Goal: Transaction & Acquisition: Purchase product/service

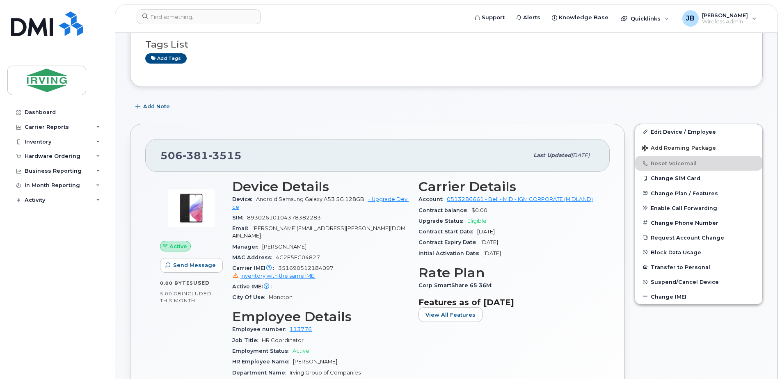
scroll to position [123, 0]
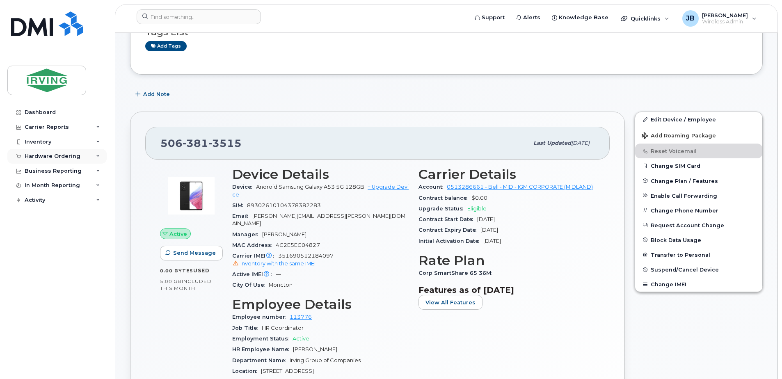
click at [37, 155] on div "Hardware Ordering" at bounding box center [53, 156] width 56 height 7
click at [37, 189] on div "Orders" at bounding box center [38, 186] width 20 height 7
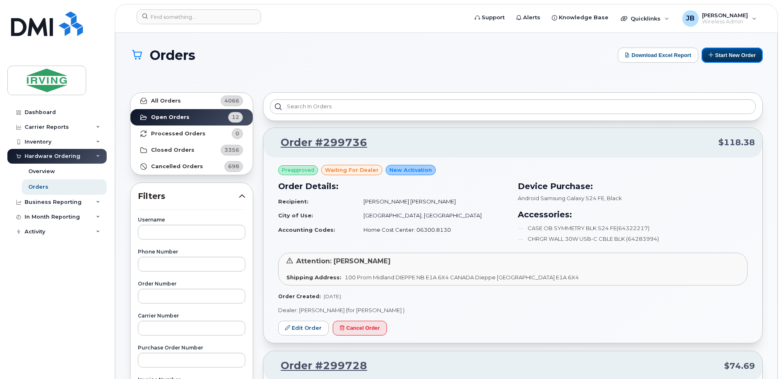
drag, startPoint x: 728, startPoint y: 56, endPoint x: 443, endPoint y: 89, distance: 287.4
click at [728, 56] on button "Start New Order" at bounding box center [731, 55] width 61 height 15
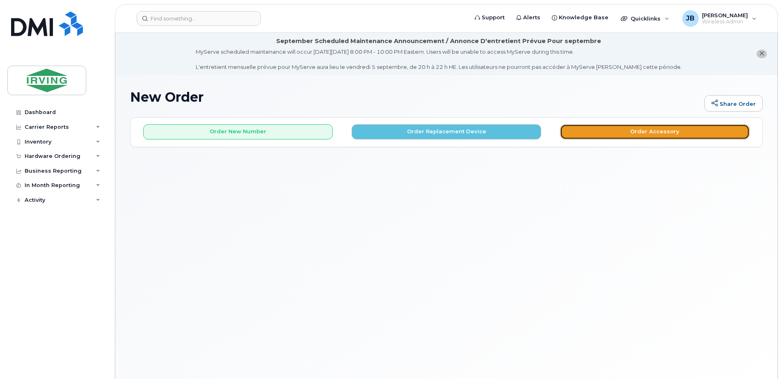
click at [613, 132] on button "Order Accessory" at bounding box center [654, 131] width 189 height 15
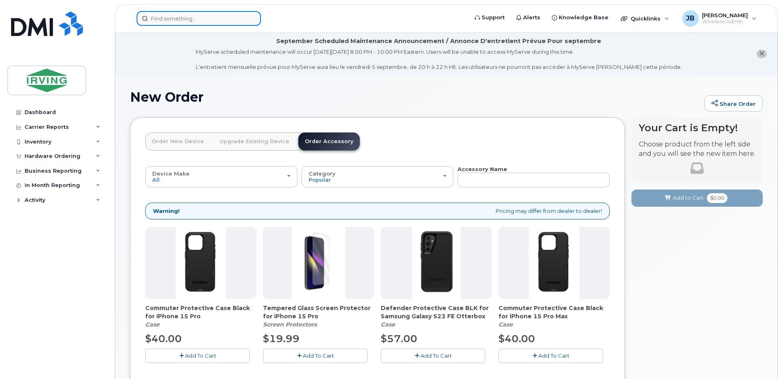
click at [173, 19] on input at bounding box center [199, 18] width 124 height 15
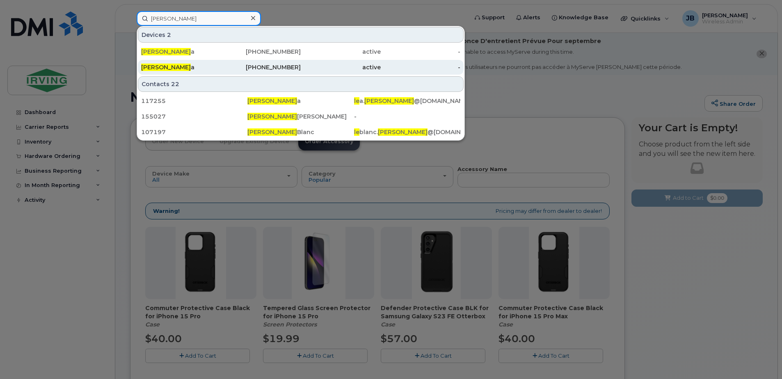
type input "michael le"
click at [158, 65] on span "Michael Le" at bounding box center [166, 67] width 50 height 7
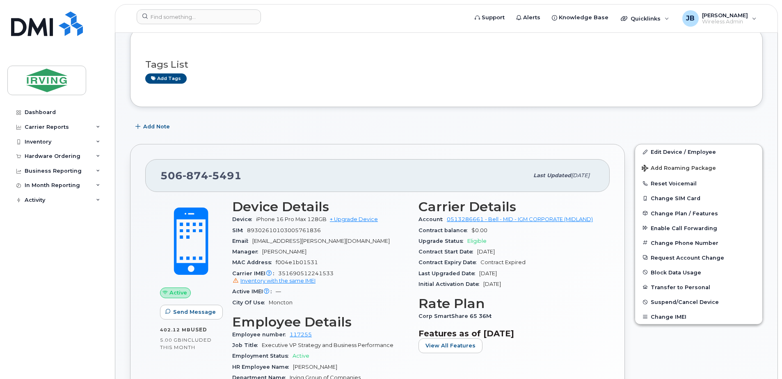
scroll to position [164, 0]
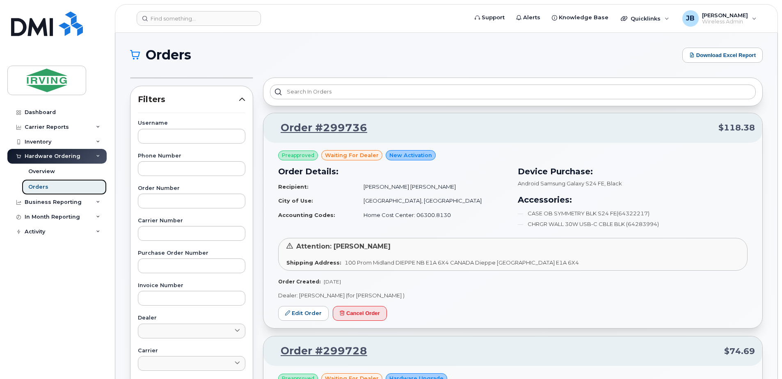
click at [41, 186] on div "Orders" at bounding box center [38, 186] width 20 height 7
click at [43, 171] on div "Overview" at bounding box center [41, 171] width 27 height 7
click at [43, 172] on div "Overview" at bounding box center [41, 171] width 27 height 7
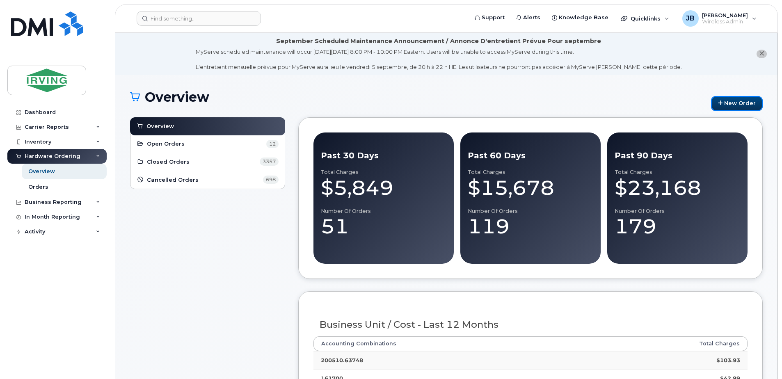
drag, startPoint x: 737, startPoint y: 100, endPoint x: 459, endPoint y: 105, distance: 278.1
click at [737, 100] on link "New Order" at bounding box center [737, 103] width 52 height 15
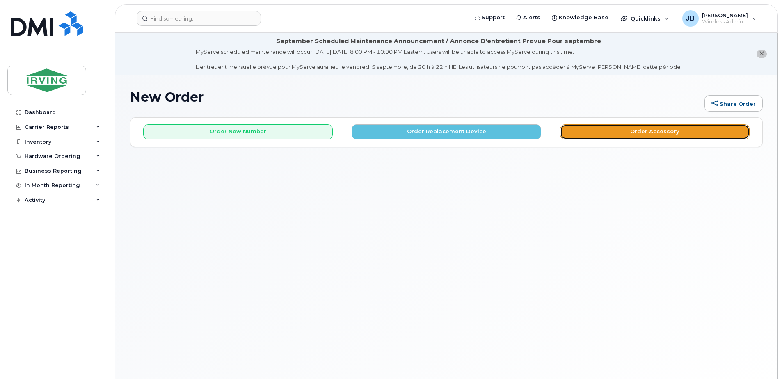
click at [649, 132] on button "Order Accessory" at bounding box center [654, 131] width 189 height 15
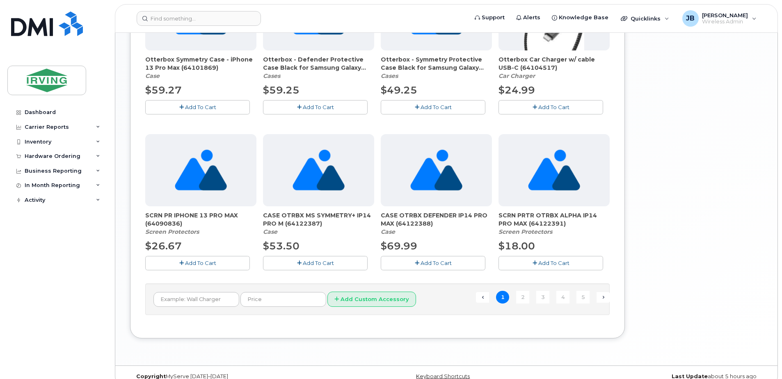
scroll to position [573, 0]
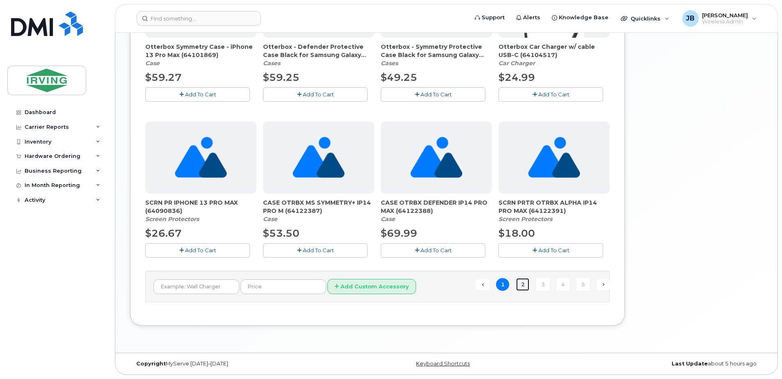
click at [522, 285] on link "2" at bounding box center [522, 284] width 13 height 13
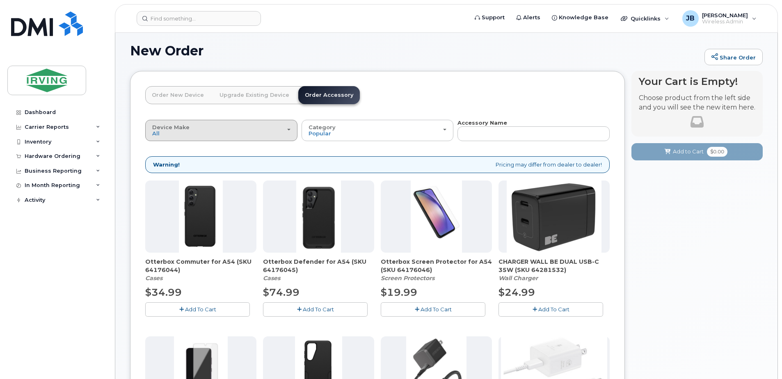
click at [290, 129] on span "button" at bounding box center [288, 130] width 3 height 2
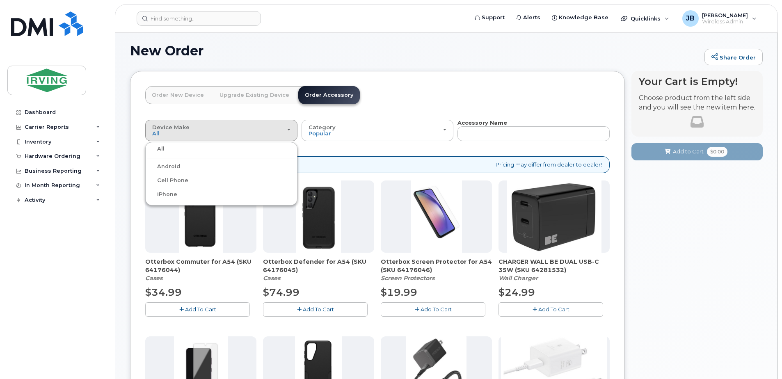
click at [162, 195] on label "iPhone" at bounding box center [162, 194] width 30 height 10
click at [0, 0] on input "iPhone" at bounding box center [0, 0] width 0 height 0
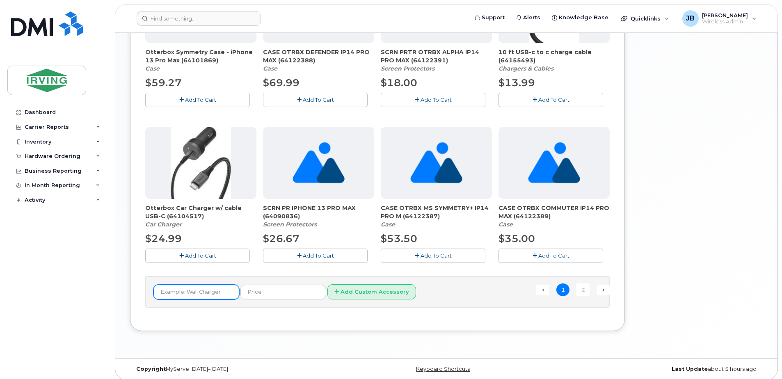
scroll to position [573, 0]
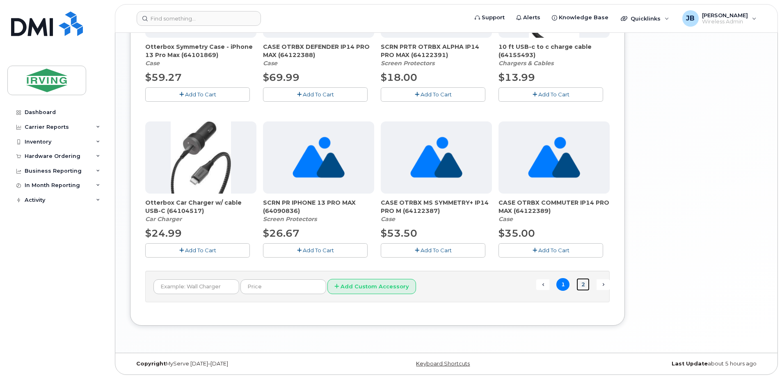
drag, startPoint x: 582, startPoint y: 285, endPoint x: 429, endPoint y: 274, distance: 153.0
click at [582, 285] on link "2" at bounding box center [582, 284] width 13 height 13
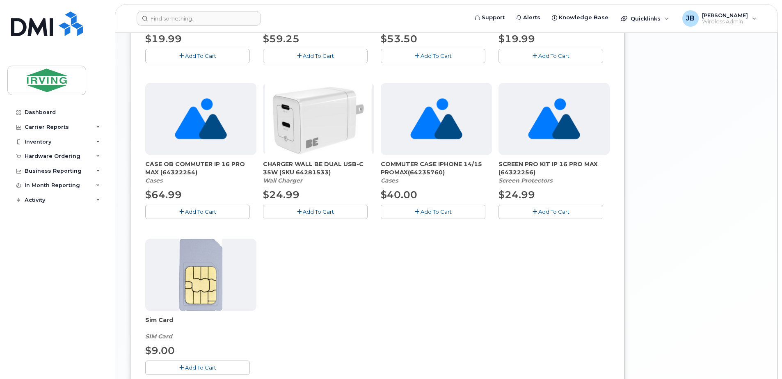
scroll to position [456, 0]
click at [534, 210] on icon "button" at bounding box center [534, 210] width 5 height 5
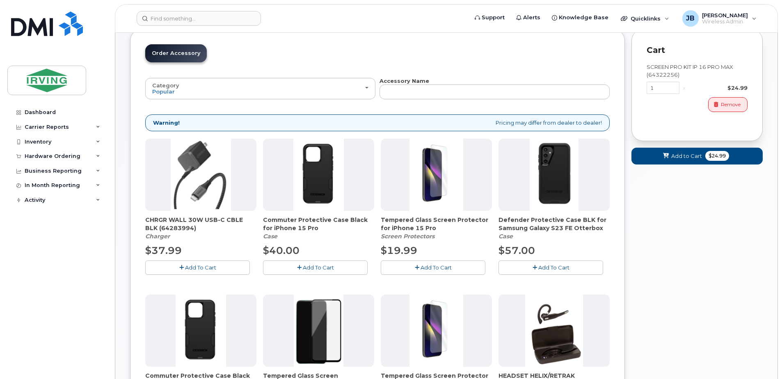
scroll to position [0, 0]
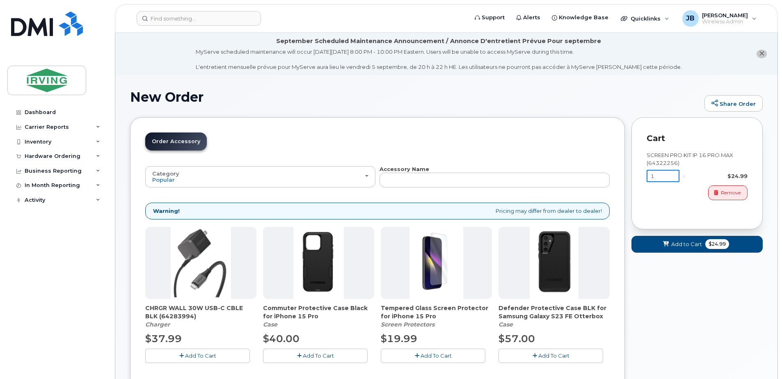
click at [653, 176] on input "1" at bounding box center [662, 176] width 33 height 12
type input "2"
click at [673, 245] on span "Add to Cart" at bounding box center [686, 244] width 31 height 8
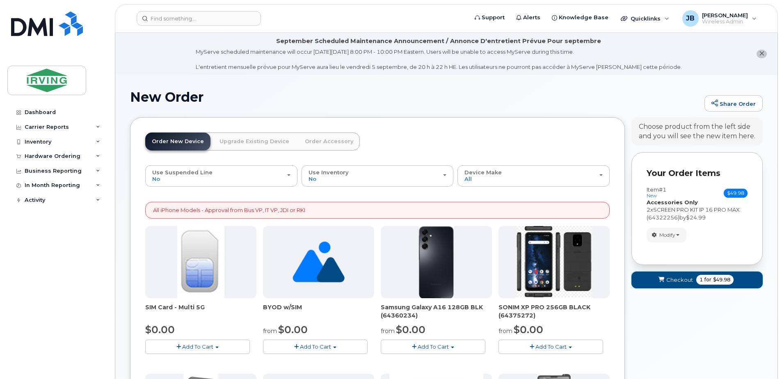
click at [711, 280] on span "for" at bounding box center [708, 279] width 10 height 7
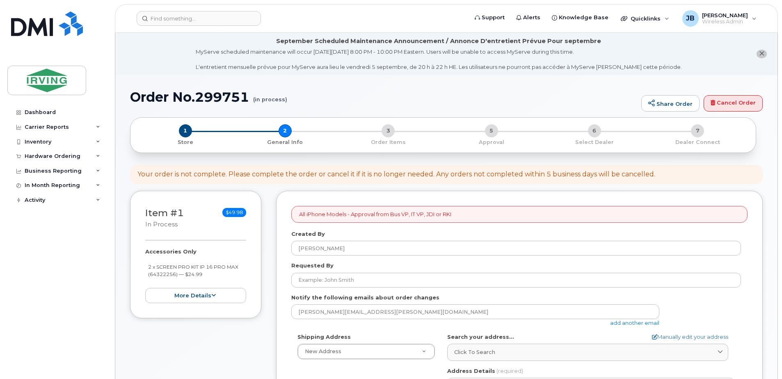
select select
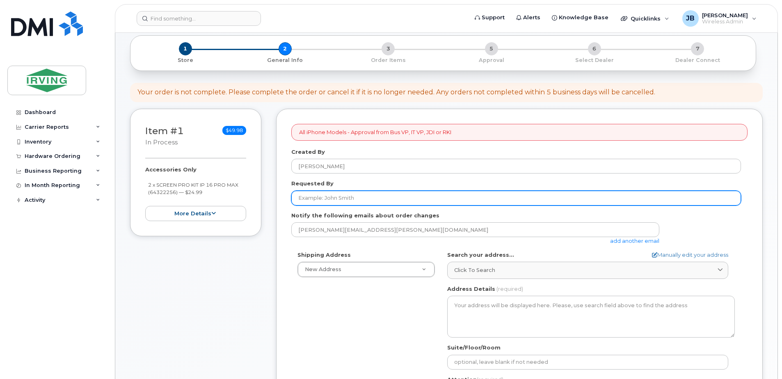
click at [312, 198] on input "Requested By" at bounding box center [516, 198] width 450 height 15
type input "[PERSON_NAME]"
type input "5068504715"
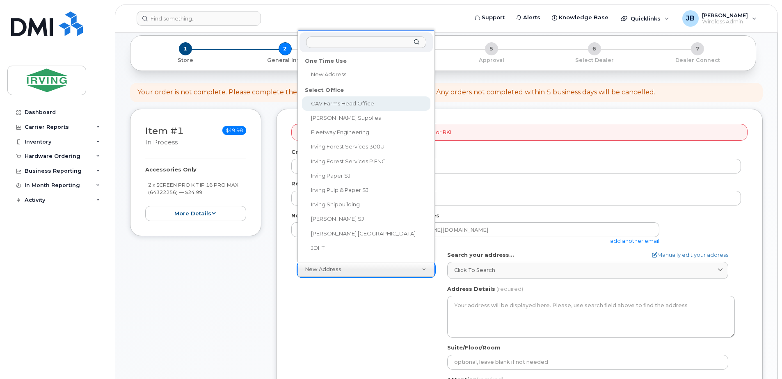
select select
type textarea "100 Prom Midland DIEPPE NB E1A 6X4 CANADA Dieppe New Brunswick E1A 6X4"
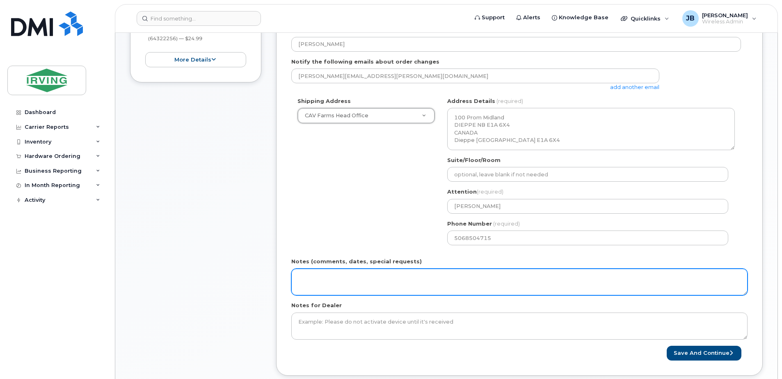
scroll to position [246, 0]
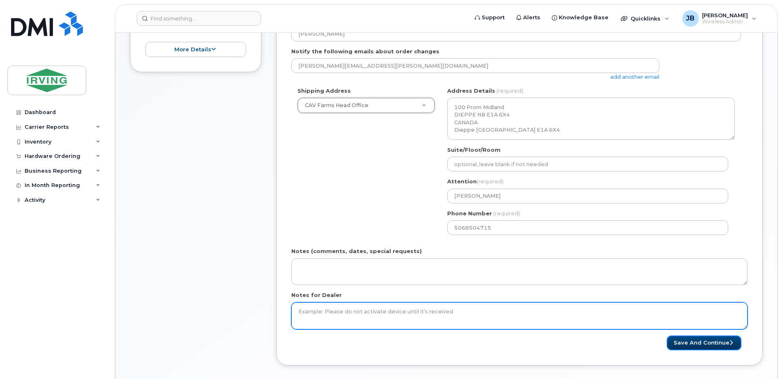
drag, startPoint x: 692, startPoint y: 342, endPoint x: 520, endPoint y: 315, distance: 174.0
click at [693, 342] on button "Save and Continue" at bounding box center [703, 343] width 75 height 15
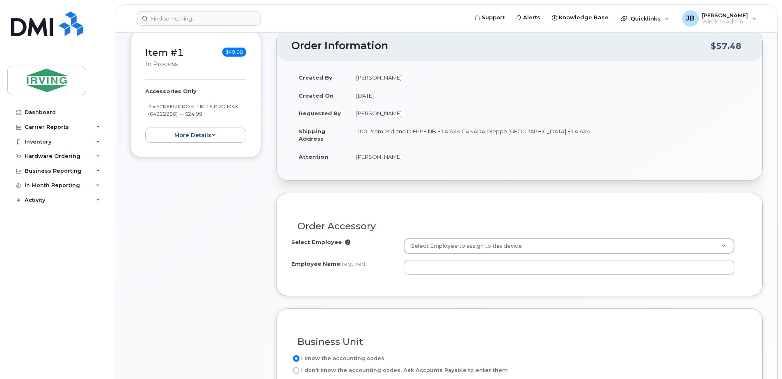
scroll to position [164, 0]
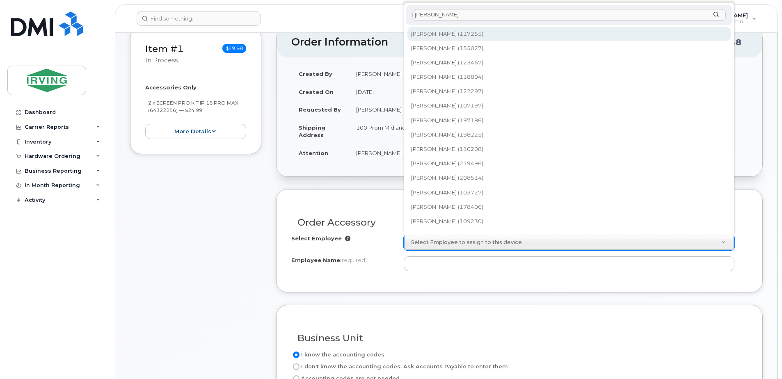
type input "[PERSON_NAME]"
type input "1457457"
type input "[PERSON_NAME]"
type input "P3LD"
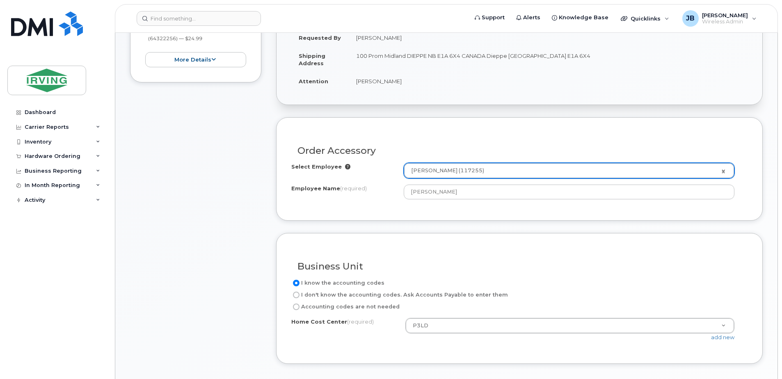
scroll to position [246, 0]
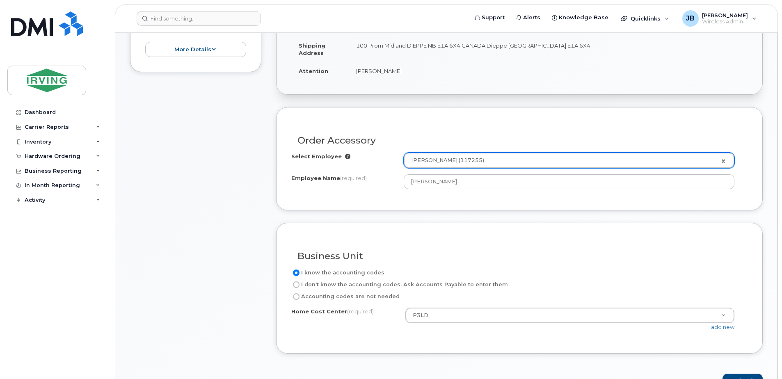
click at [445, 307] on div "I know the accounting codes I don't know the accounting codes. Ask Accounts Pay…" at bounding box center [519, 303] width 456 height 71
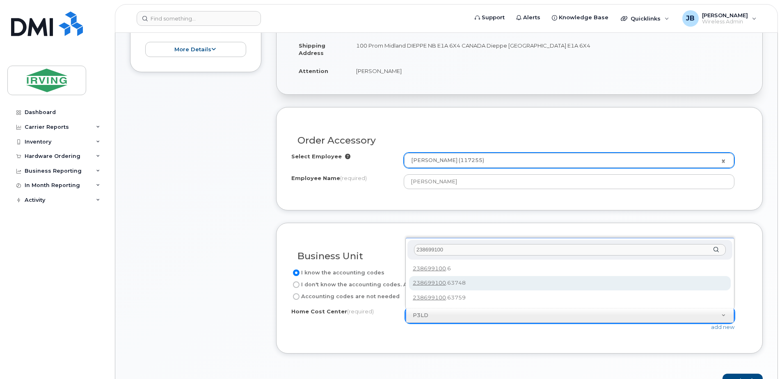
type input "238699100"
type input "238699100.63748"
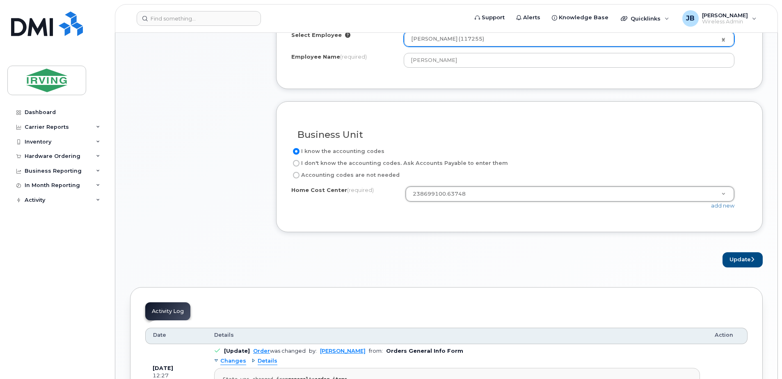
scroll to position [369, 0]
click at [737, 258] on button "Update" at bounding box center [742, 258] width 40 height 15
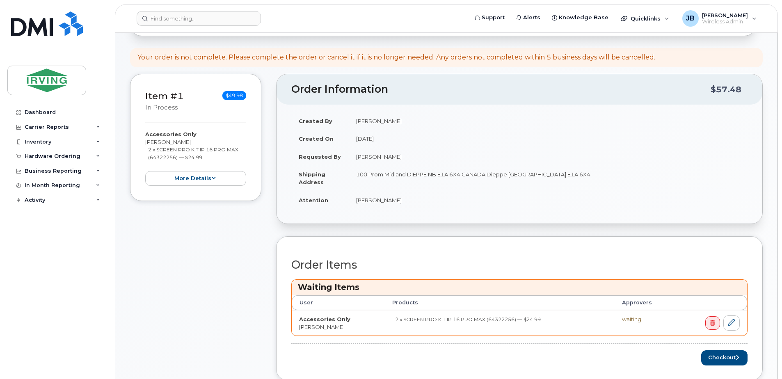
scroll to position [205, 0]
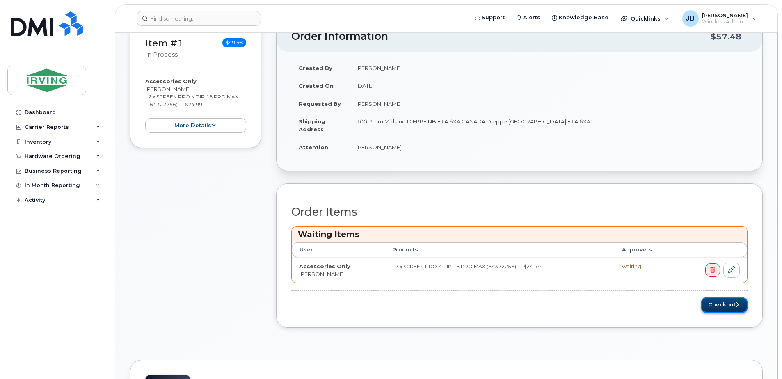
click at [729, 304] on button "Checkout" at bounding box center [724, 304] width 46 height 15
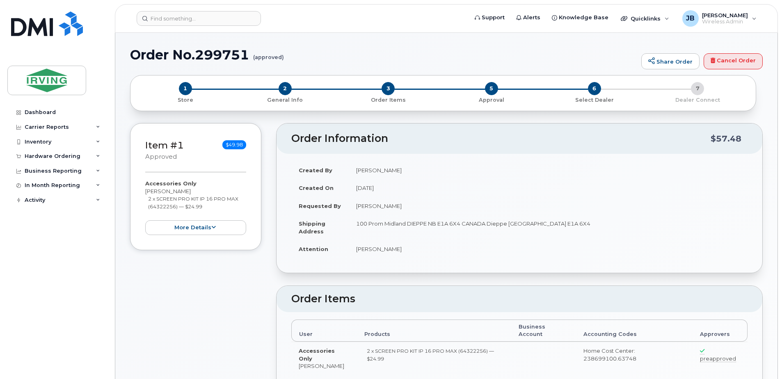
radio input "true"
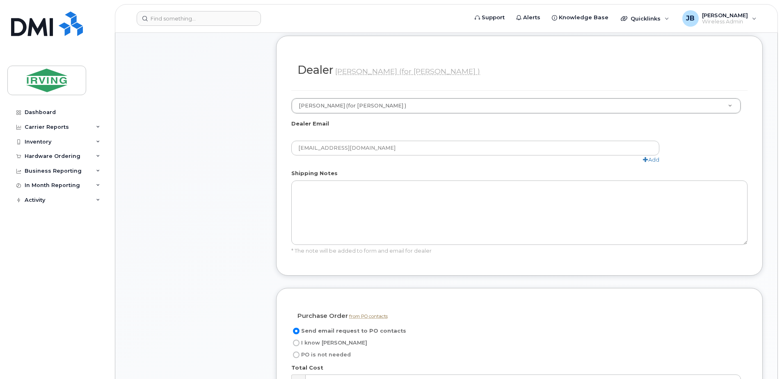
scroll to position [410, 0]
click at [292, 343] on label "I know [PERSON_NAME]" at bounding box center [329, 341] width 76 height 10
click at [293, 343] on input "I know [PERSON_NAME]" at bounding box center [296, 341] width 7 height 7
radio input "true"
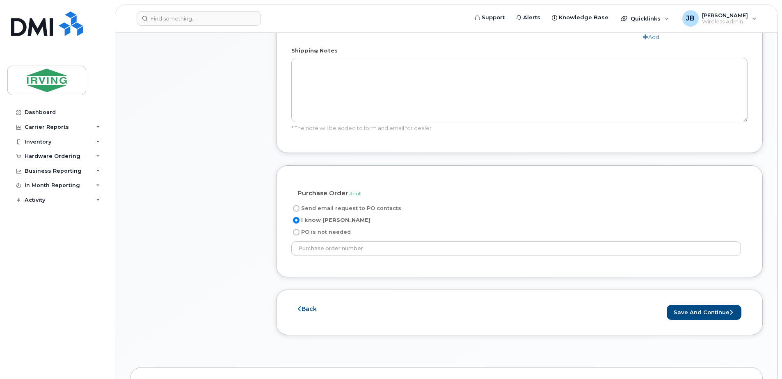
scroll to position [533, 0]
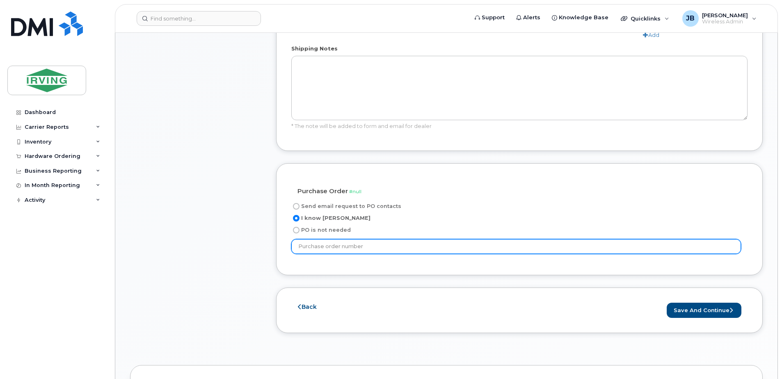
click at [338, 249] on input "text" at bounding box center [516, 246] width 450 height 15
paste input "633329"
type input "633329"
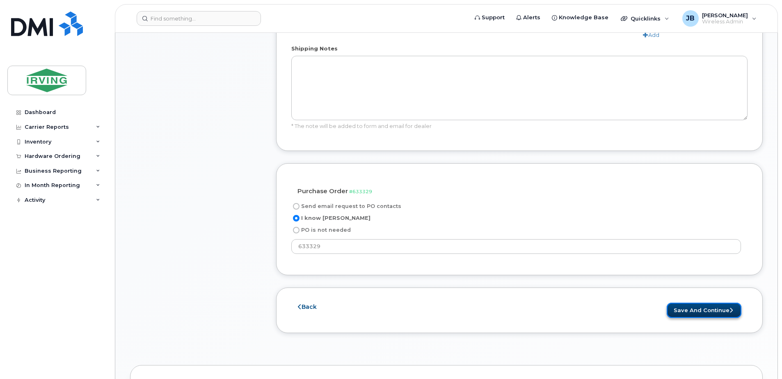
click at [703, 313] on button "Save and Continue" at bounding box center [703, 310] width 75 height 15
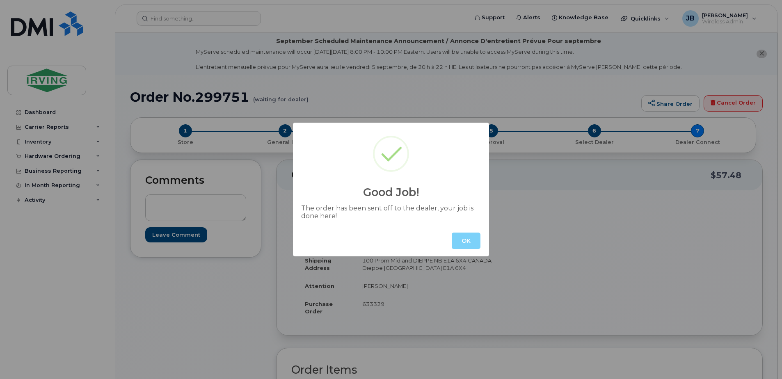
click at [470, 240] on button "OK" at bounding box center [466, 241] width 29 height 16
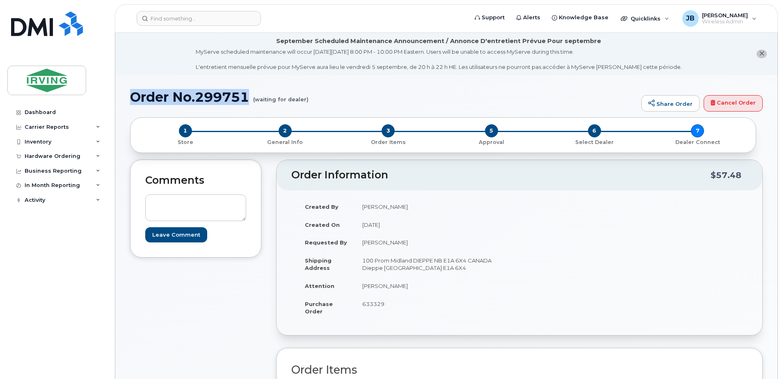
drag, startPoint x: 130, startPoint y: 96, endPoint x: 249, endPoint y: 100, distance: 119.4
click at [249, 100] on h1 "Order No.299751 (waiting for dealer)" at bounding box center [383, 97] width 507 height 14
copy h1 "Order No.299751"
